Goal: Find specific page/section: Find specific page/section

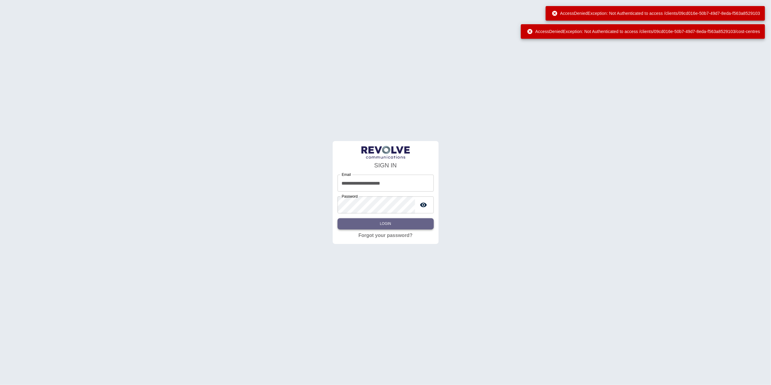
click at [404, 222] on button "Login" at bounding box center [385, 223] width 96 height 11
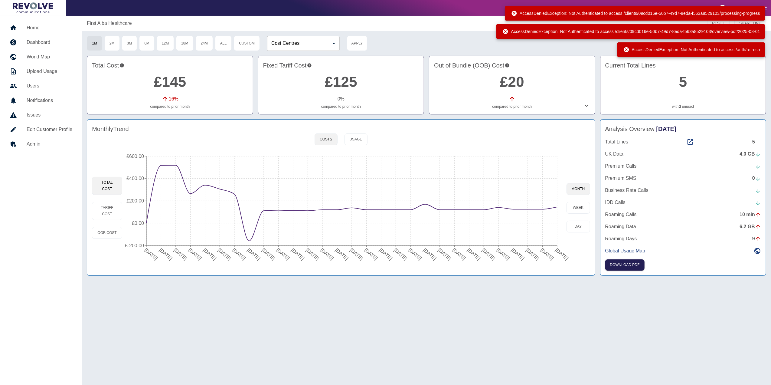
click at [49, 26] on h5 "Home" at bounding box center [50, 27] width 46 height 7
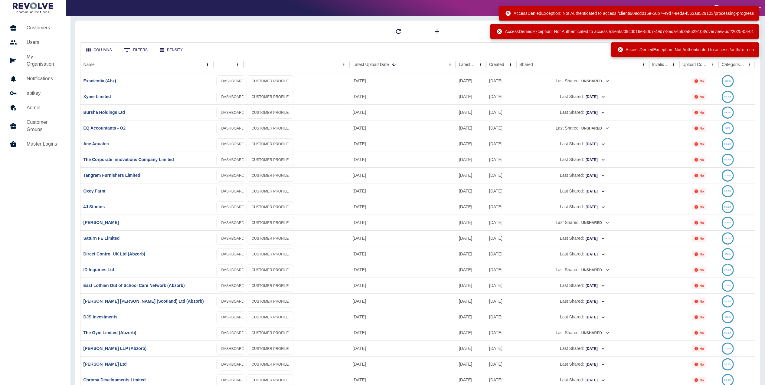
click at [617, 49] on icon at bounding box center [619, 49] width 5 height 5
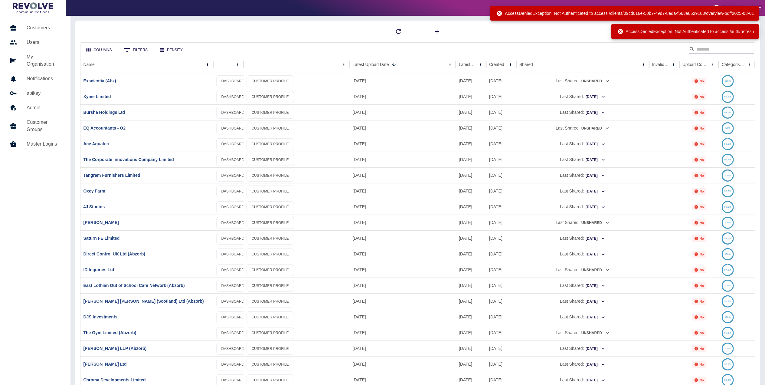
click at [705, 50] on input "Search" at bounding box center [720, 49] width 48 height 10
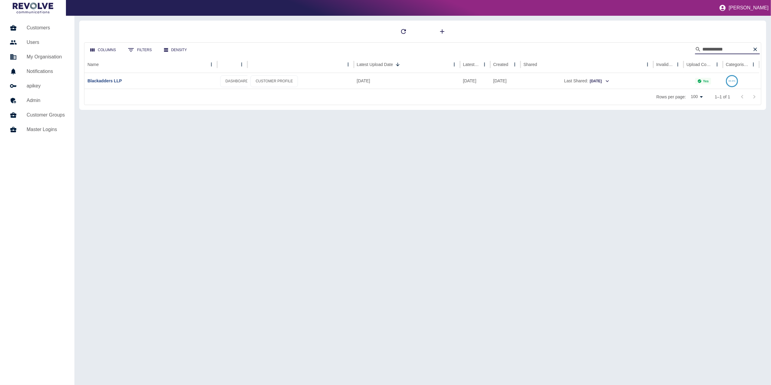
type input "**********"
click at [651, 23] on div "**********" at bounding box center [422, 65] width 687 height 89
click at [115, 80] on link "Blackadders LLP" at bounding box center [104, 80] width 34 height 5
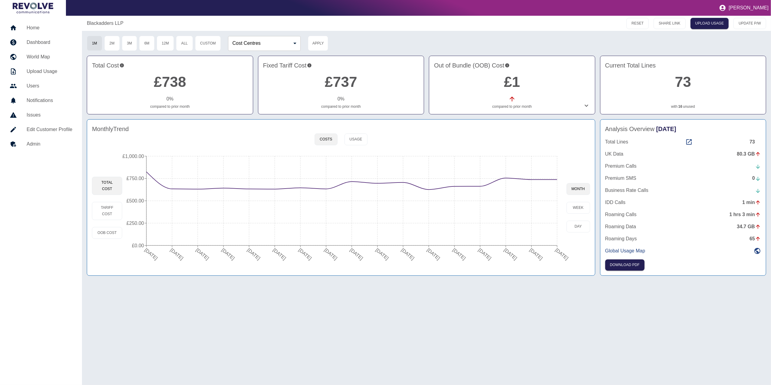
click at [689, 146] on div "Total Lines 73 UK Data 80.3 GB Premium Calls Premium SMS 0 Business Rate Calls …" at bounding box center [683, 196] width 156 height 116
click at [689, 140] on icon at bounding box center [688, 141] width 7 height 7
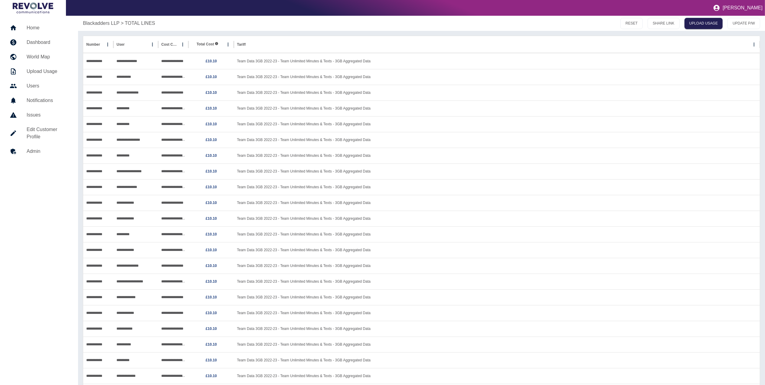
click at [34, 28] on h5 "Home" at bounding box center [48, 27] width 42 height 7
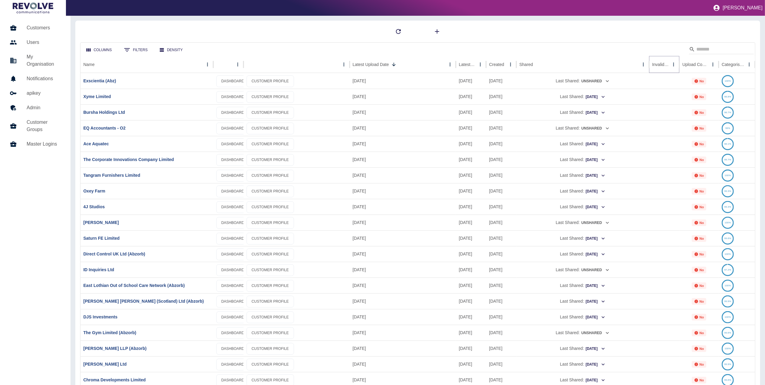
click at [671, 64] on icon "Sort" at bounding box center [673, 64] width 5 height 5
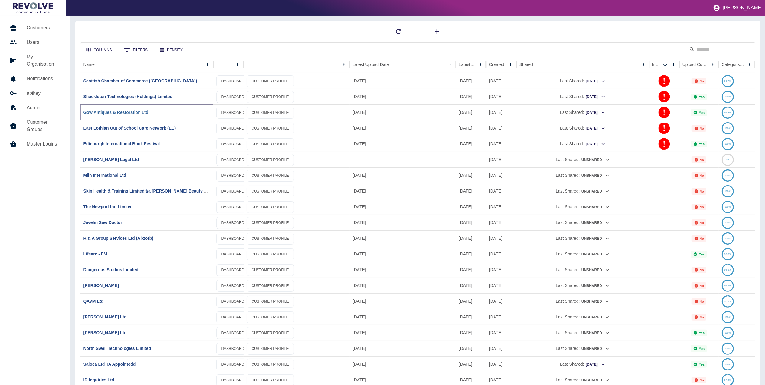
click at [120, 110] on link "Gow Antiques & Restoration Ltd" at bounding box center [115, 112] width 65 height 5
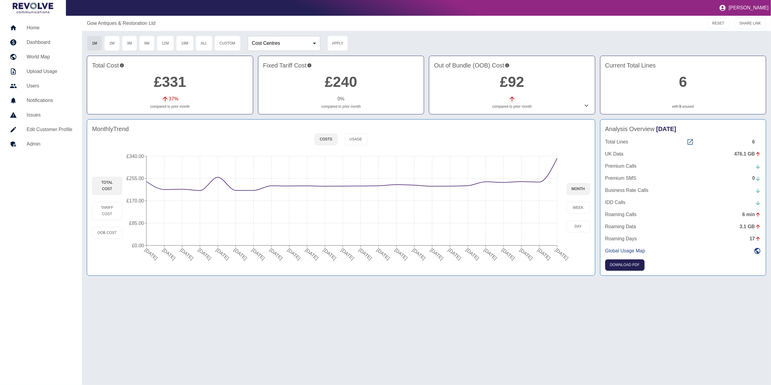
click at [689, 140] on icon at bounding box center [689, 141] width 7 height 7
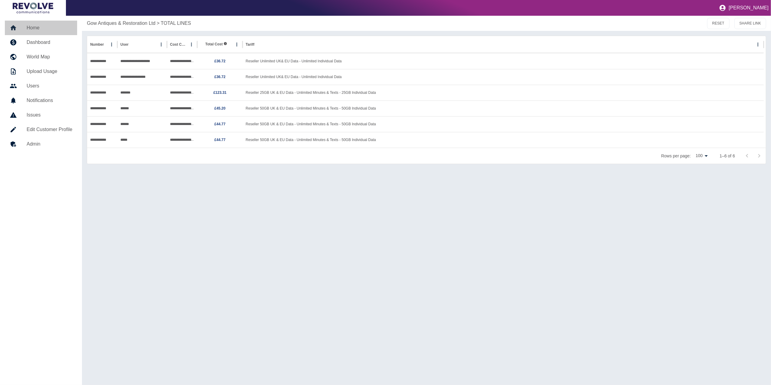
click at [43, 30] on h5 "Home" at bounding box center [50, 27] width 46 height 7
